Goal: Find specific page/section: Find specific page/section

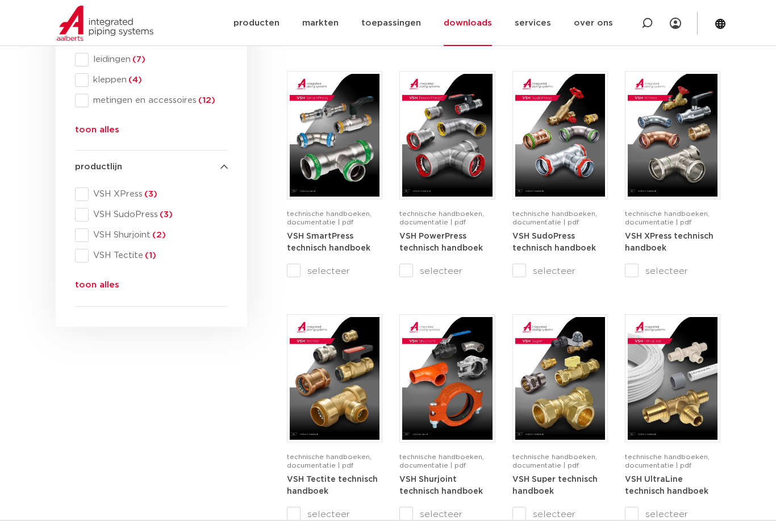
scroll to position [419, 0]
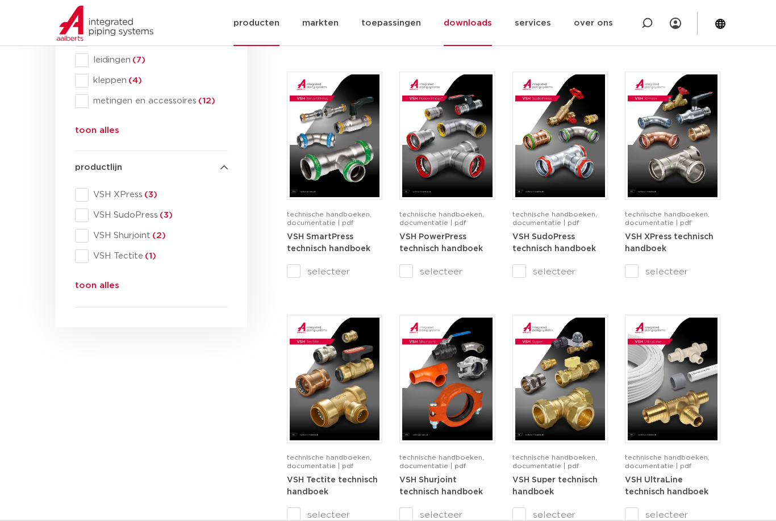
click at [279, 28] on link "producten" at bounding box center [256, 23] width 46 height 46
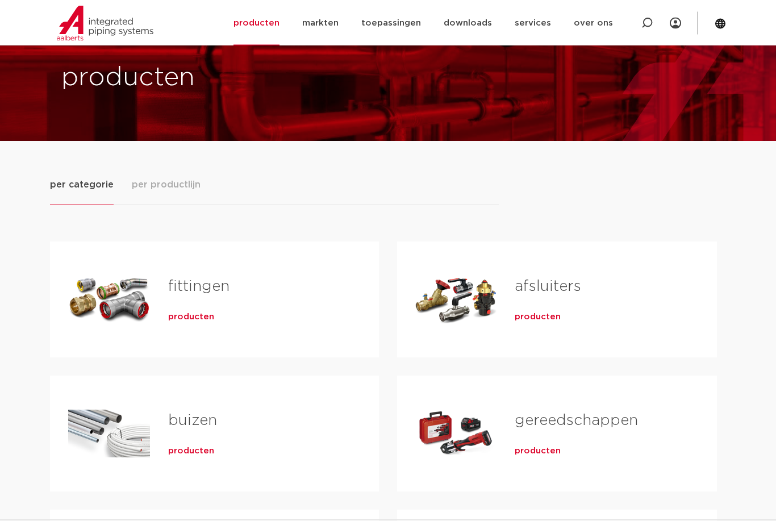
scroll to position [42, 0]
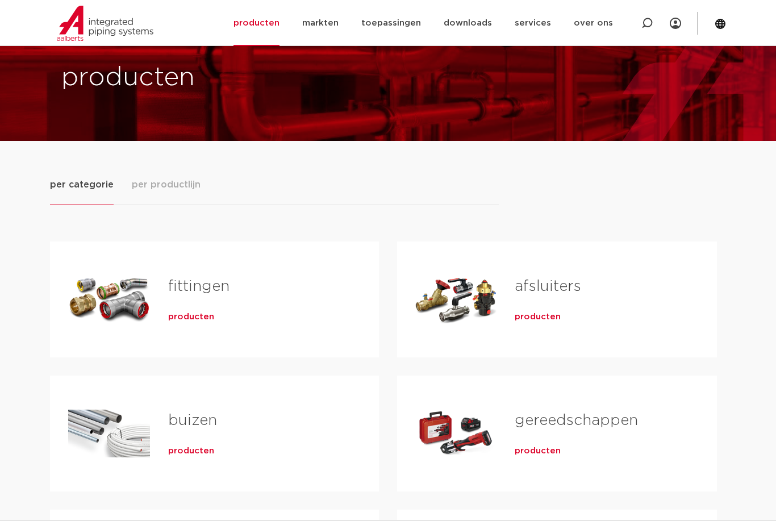
click at [196, 287] on link "fittingen" at bounding box center [198, 286] width 61 height 15
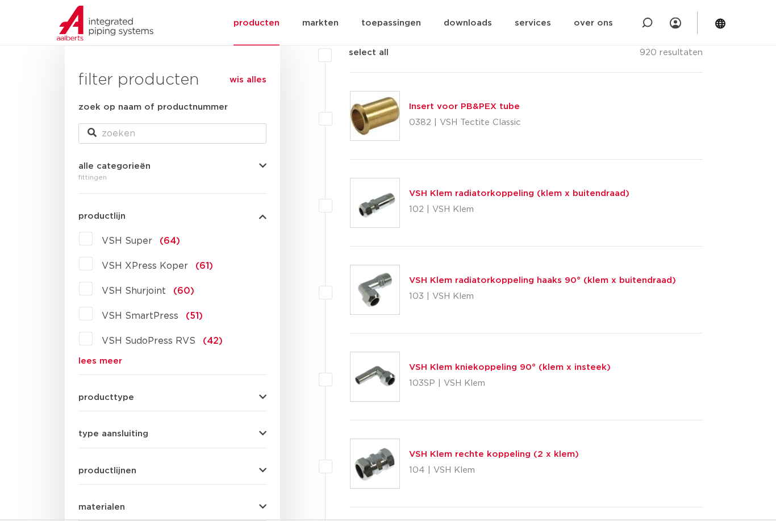
scroll to position [178, 0]
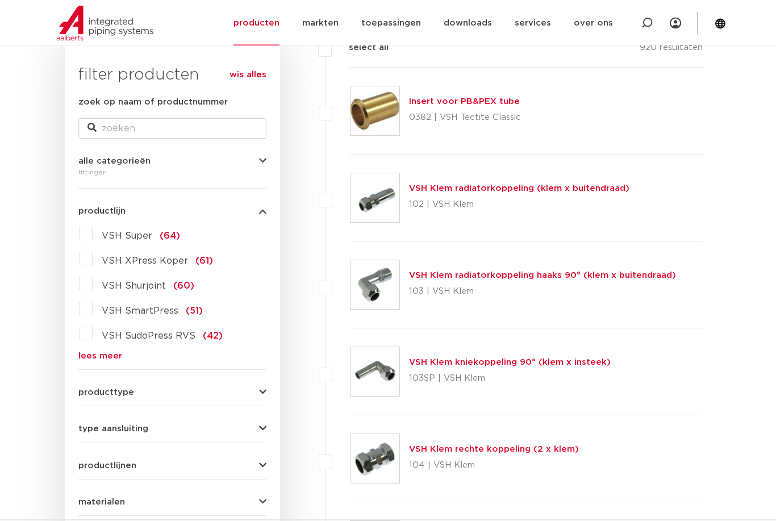
click at [104, 357] on link "lees meer" at bounding box center [172, 356] width 188 height 9
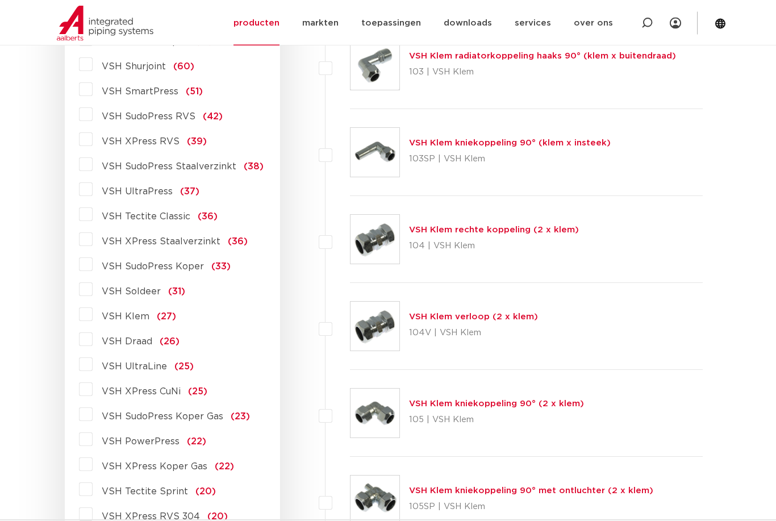
scroll to position [398, 0]
click at [104, 348] on label "VSH Draad (26)" at bounding box center [136, 338] width 87 height 18
click at [0, 0] on input "VSH Draad (26)" at bounding box center [0, 0] width 0 height 0
